Goal: Task Accomplishment & Management: Manage account settings

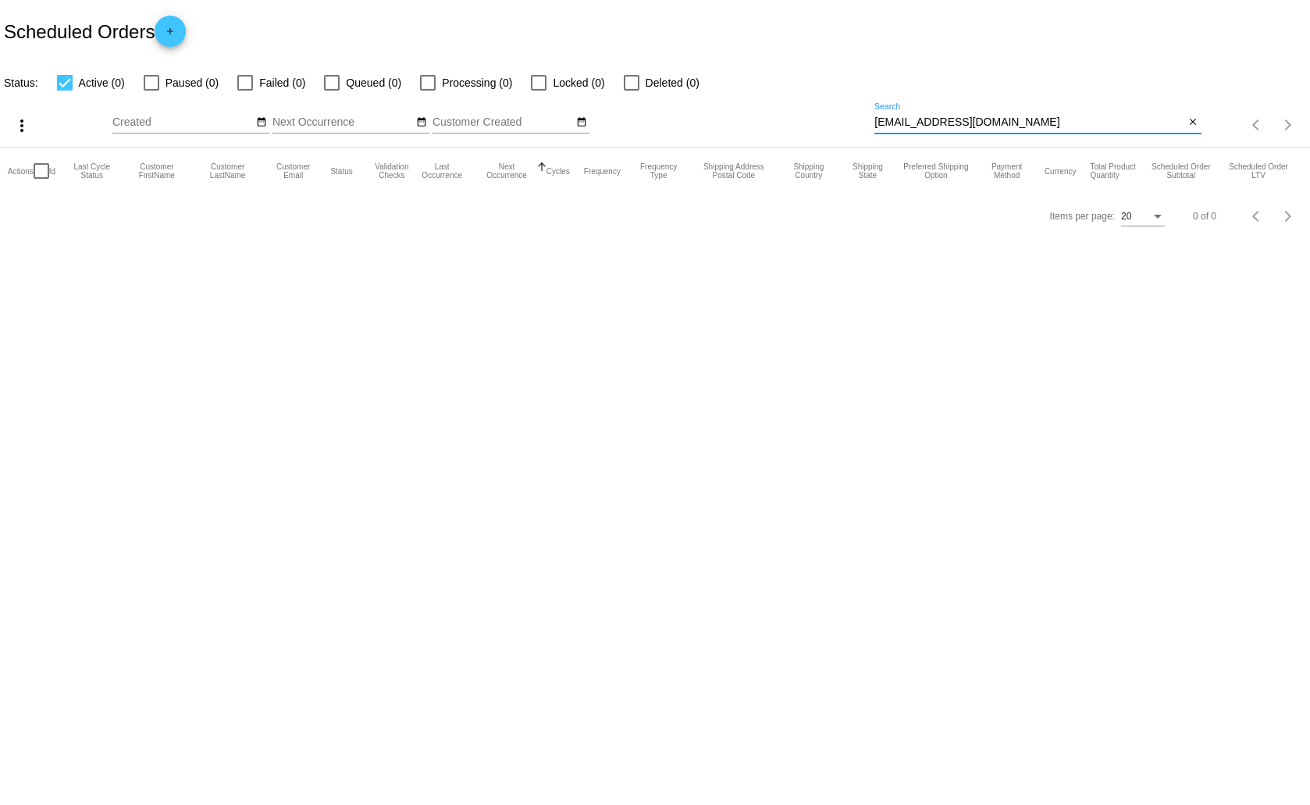
drag, startPoint x: 1069, startPoint y: 122, endPoint x: 874, endPoint y: 122, distance: 195.2
click at [874, 122] on div "more_vert Sep Jan Feb Mar [DATE]" at bounding box center [655, 119] width 1310 height 55
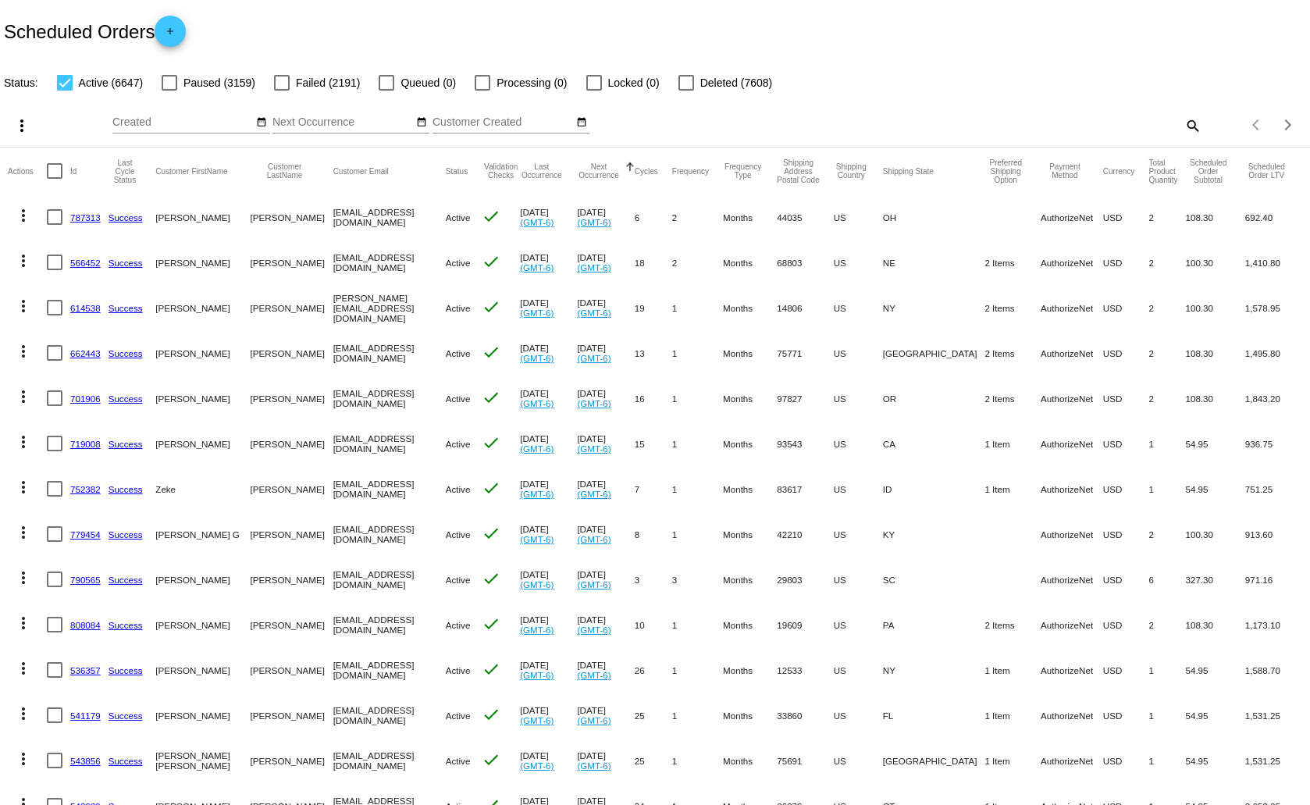
click at [1183, 117] on mat-icon "search" at bounding box center [1192, 125] width 19 height 24
click at [907, 121] on input "Search" at bounding box center [1038, 122] width 326 height 12
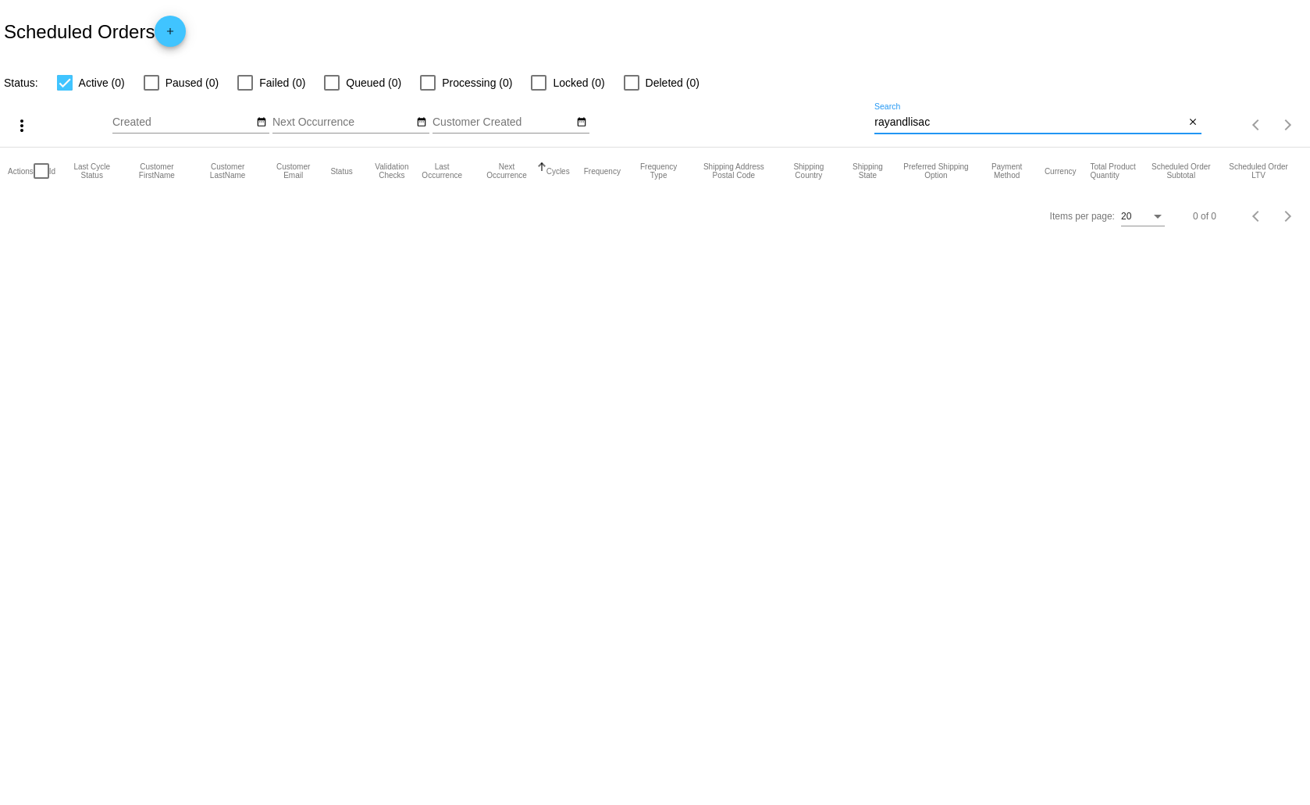
click at [942, 122] on input "rayandlisac" at bounding box center [1030, 122] width 310 height 12
type input "r"
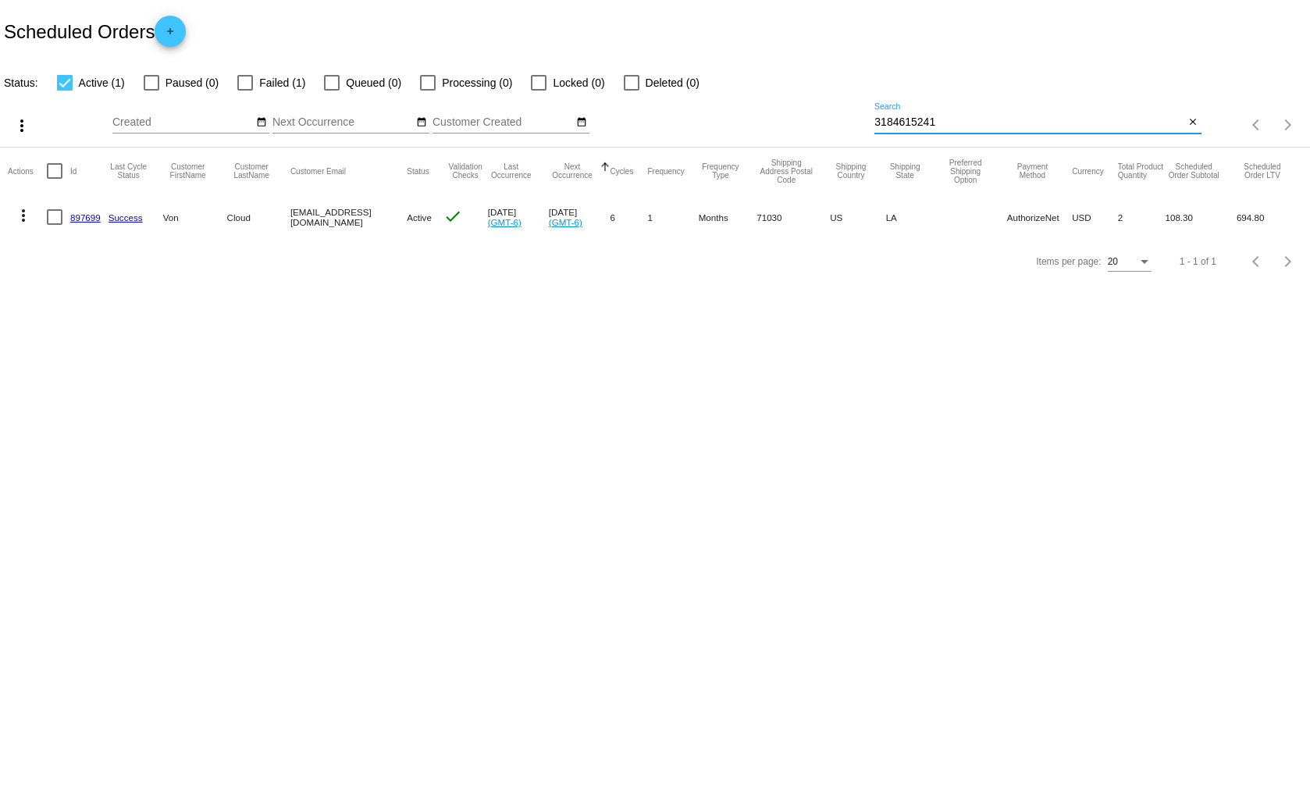
type input "3184615241"
click at [23, 208] on mat-icon "more_vert" at bounding box center [23, 215] width 19 height 19
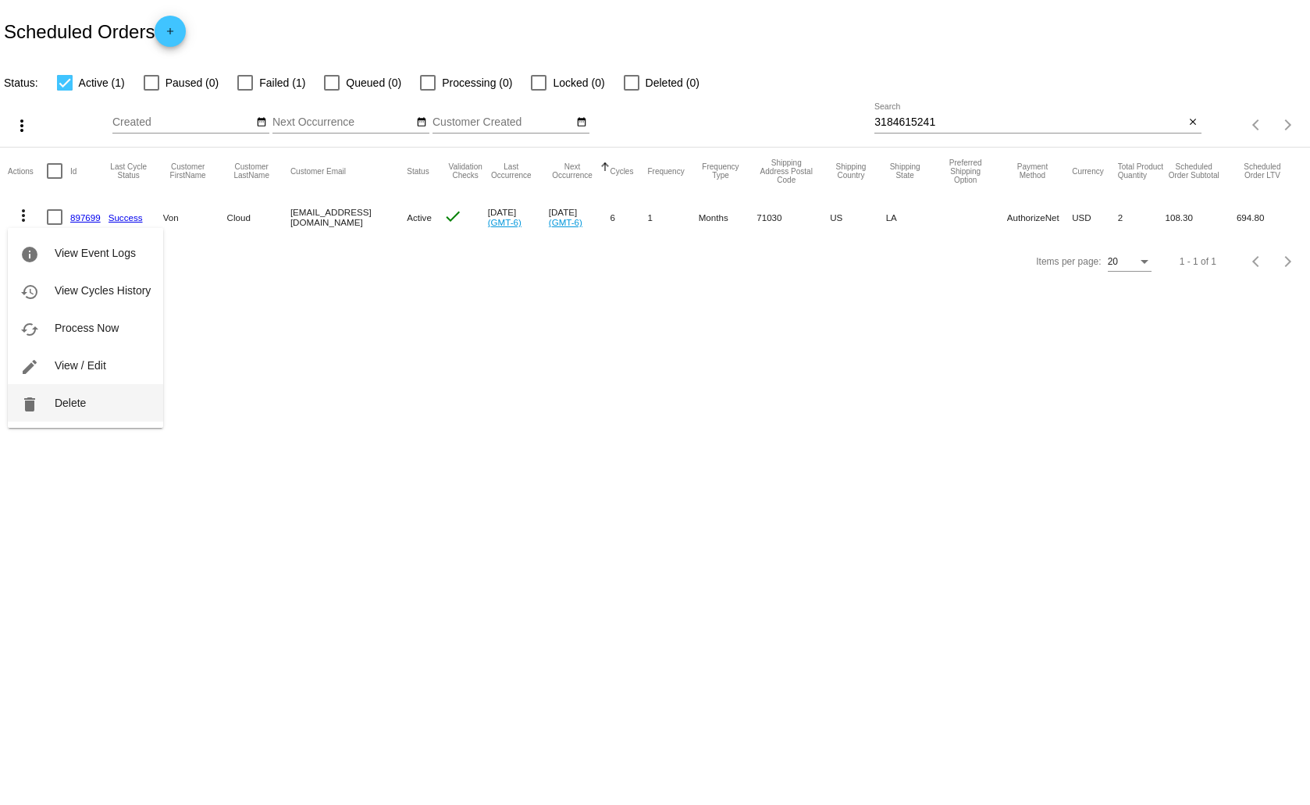
click at [85, 395] on button "delete Delete" at bounding box center [85, 402] width 155 height 37
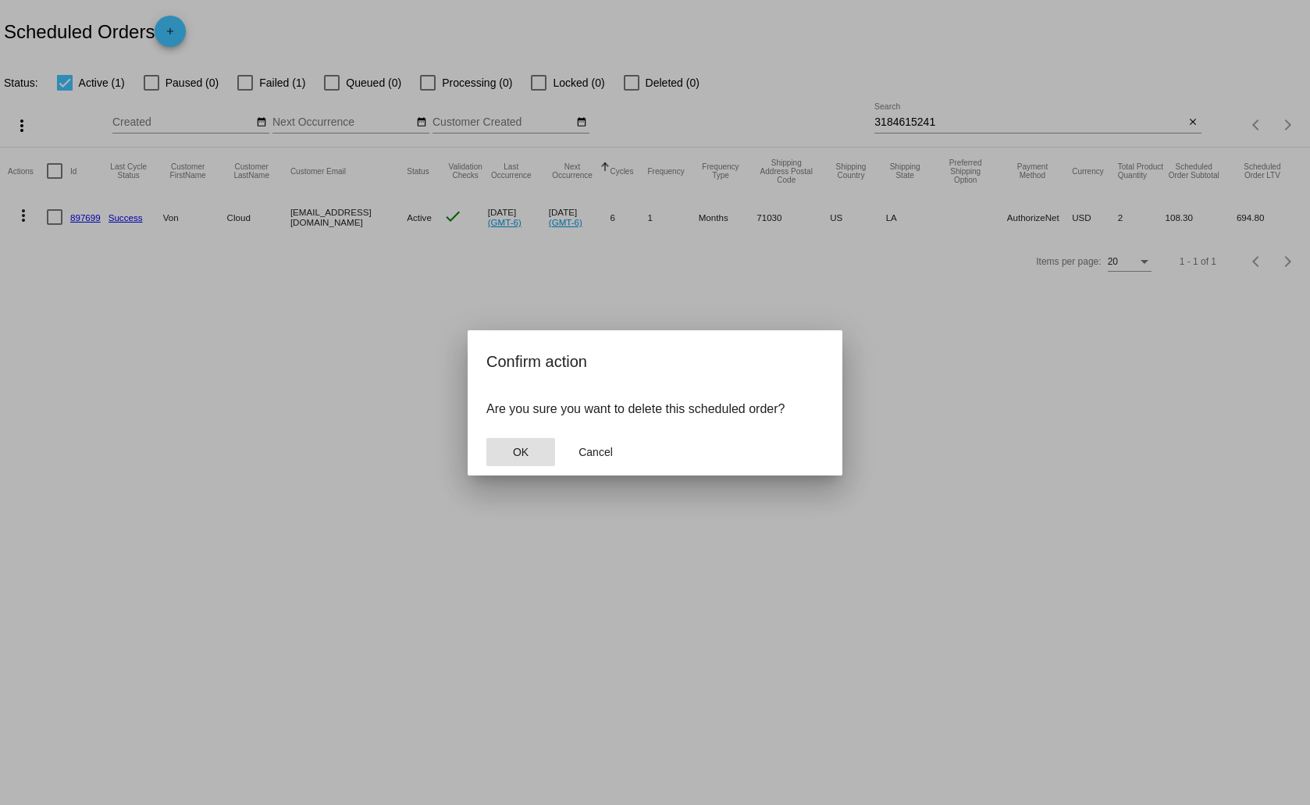
click at [515, 444] on button "OK" at bounding box center [520, 452] width 69 height 28
